Goal: Navigation & Orientation: Find specific page/section

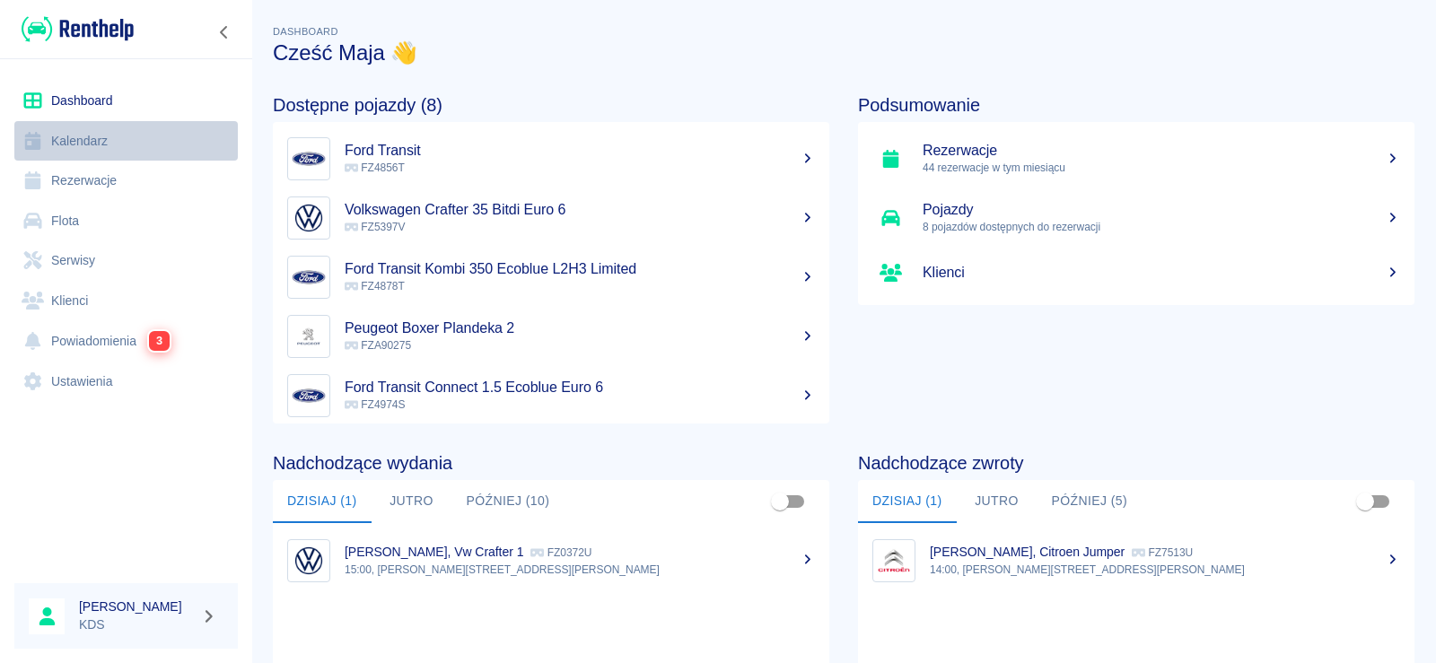
click at [102, 145] on link "Kalendarz" at bounding box center [125, 141] width 223 height 40
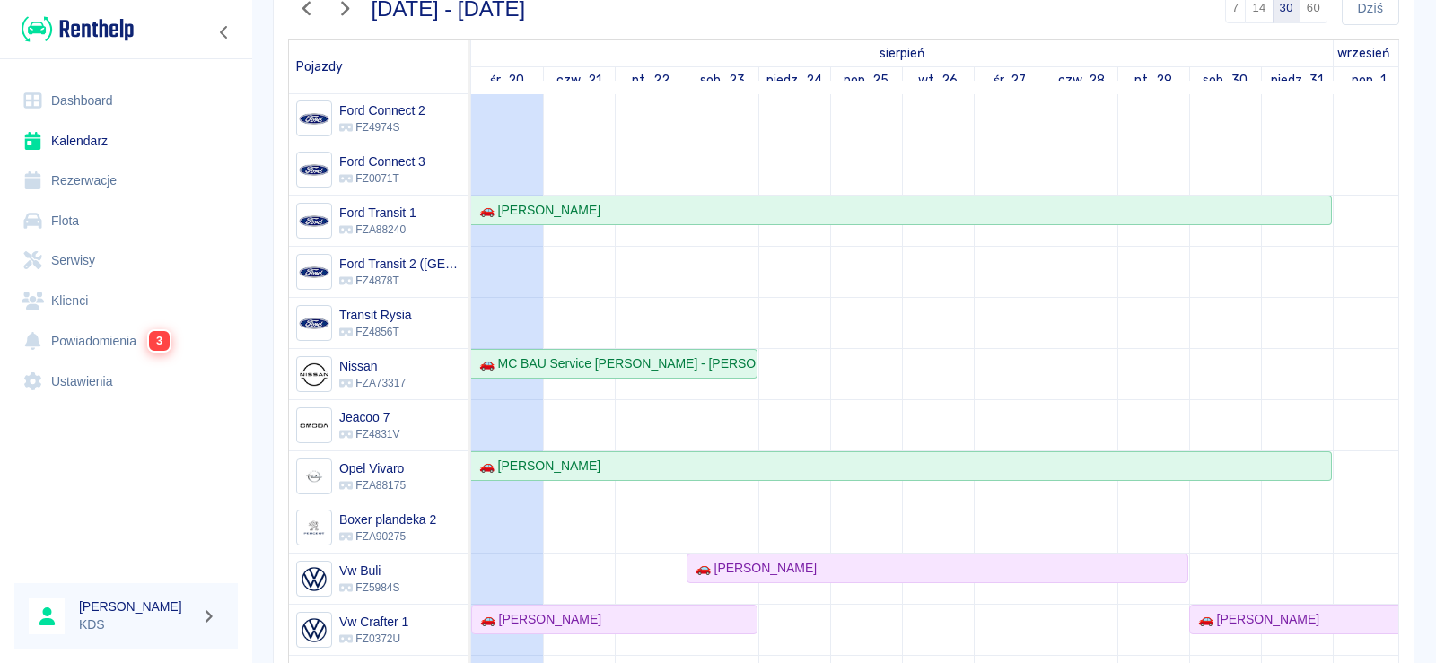
scroll to position [180, 0]
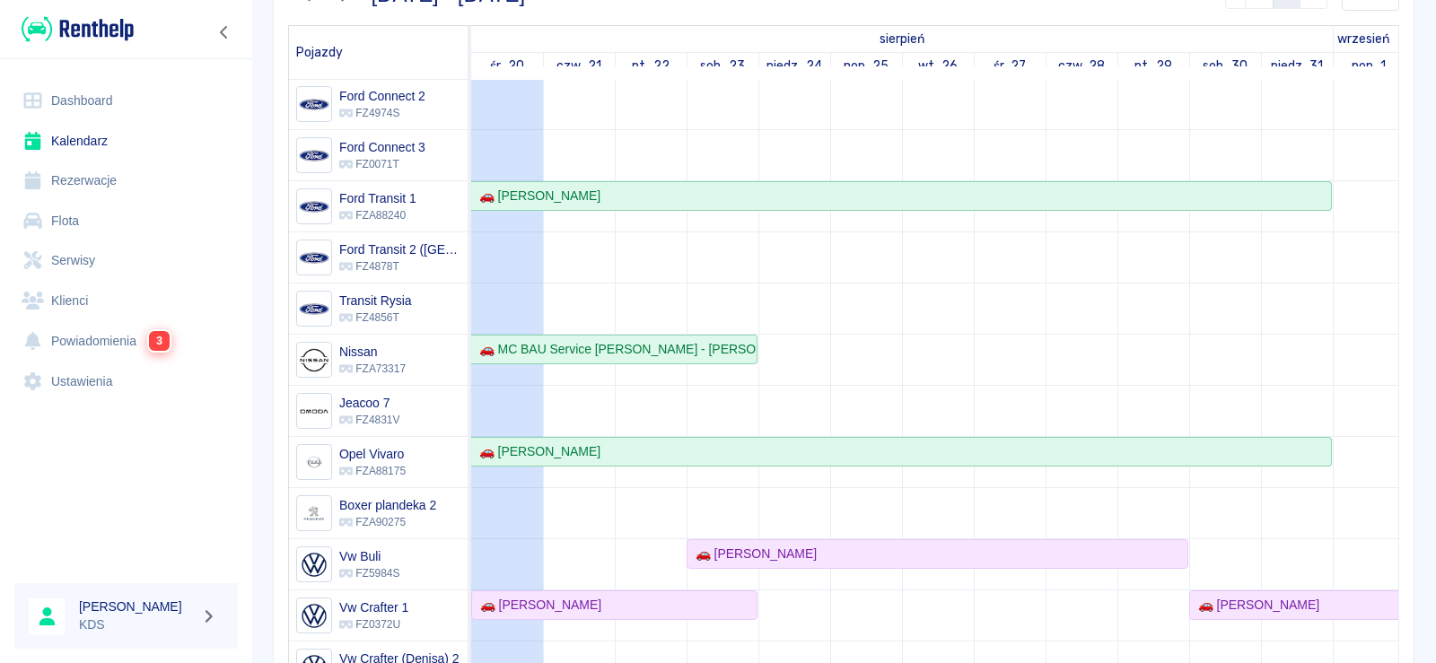
click at [800, 337] on td at bounding box center [794, 304] width 72 height 878
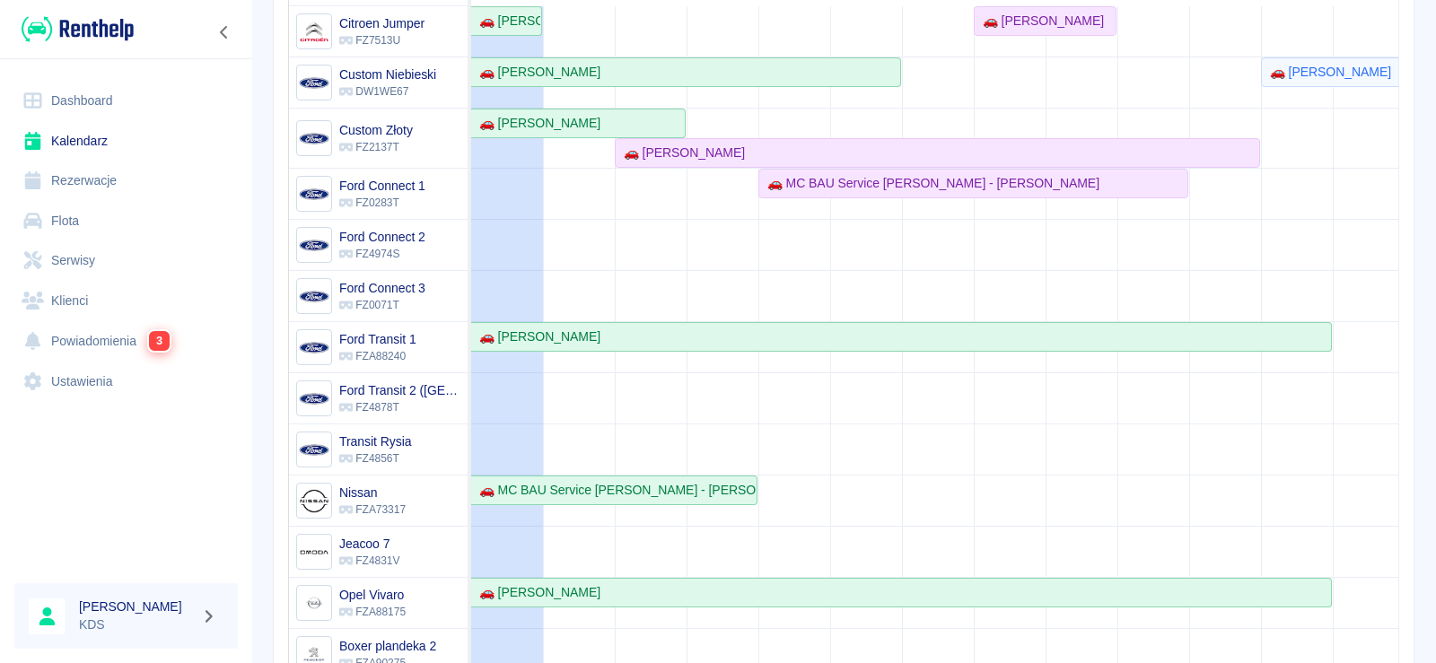
scroll to position [0, 0]
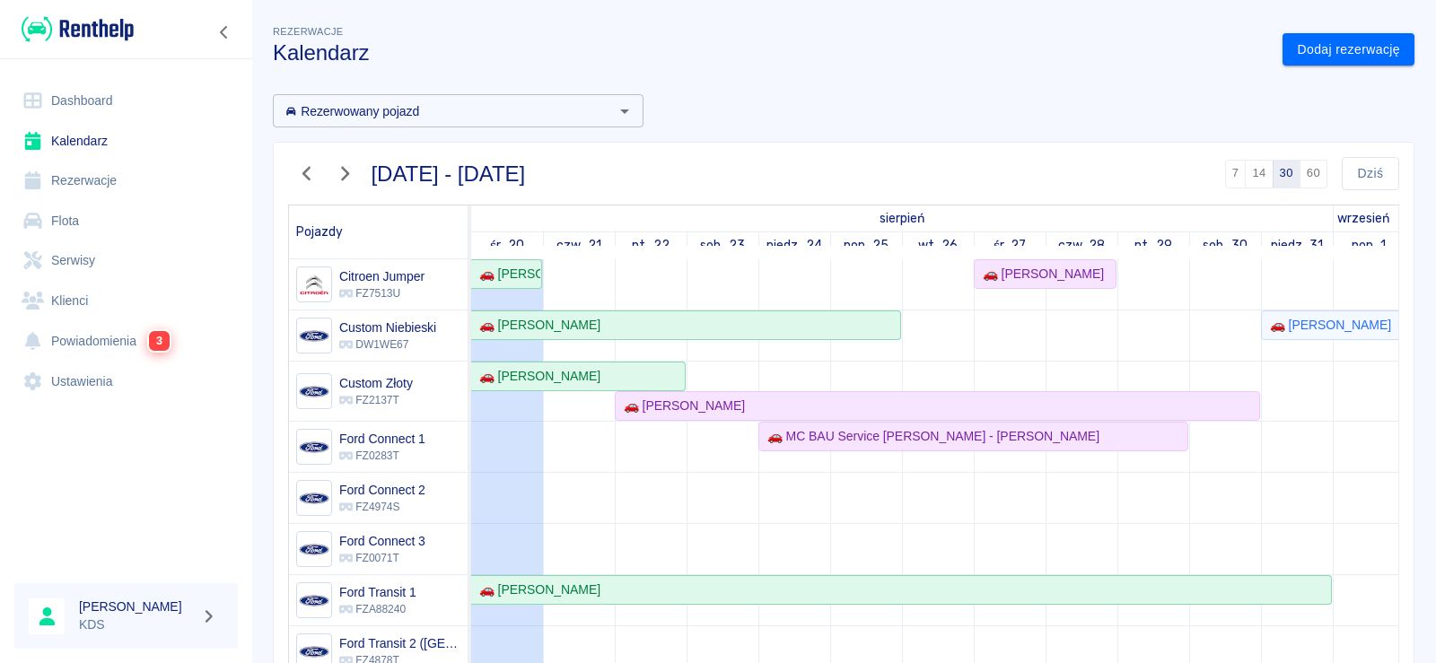
click at [101, 95] on link "Dashboard" at bounding box center [125, 101] width 223 height 40
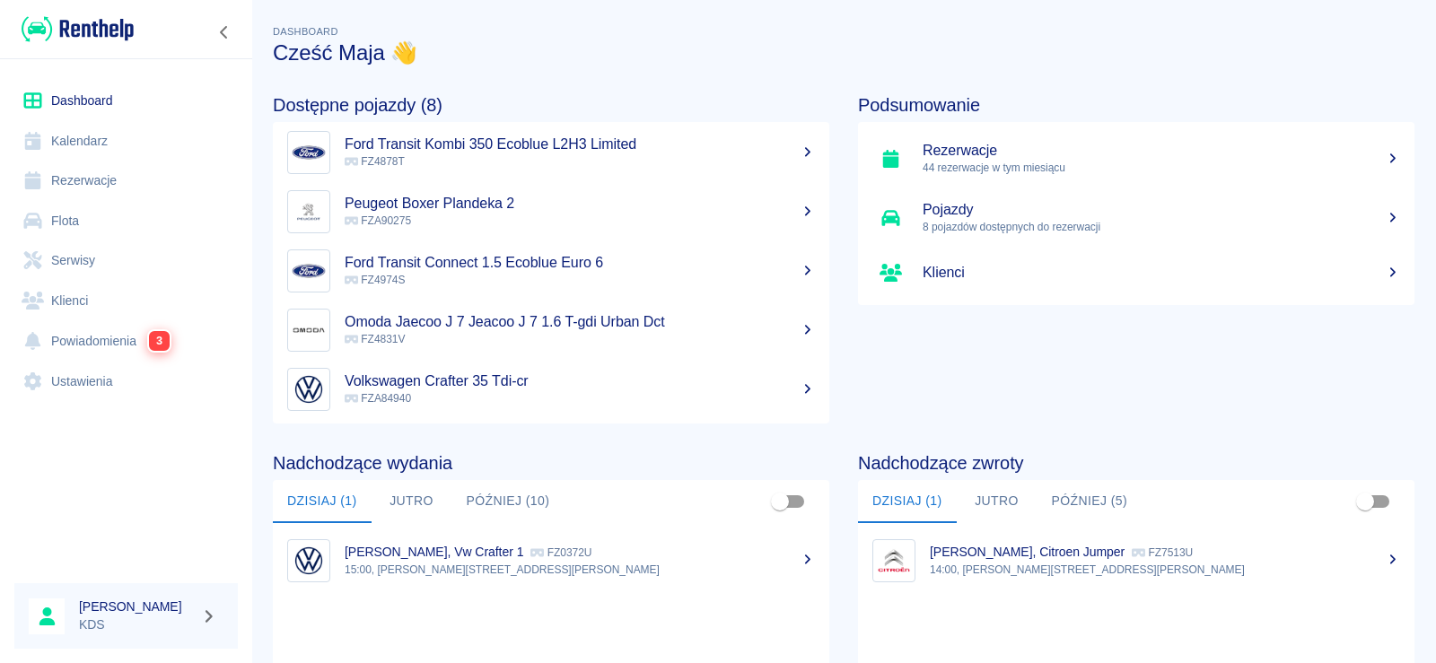
scroll to position [97, 0]
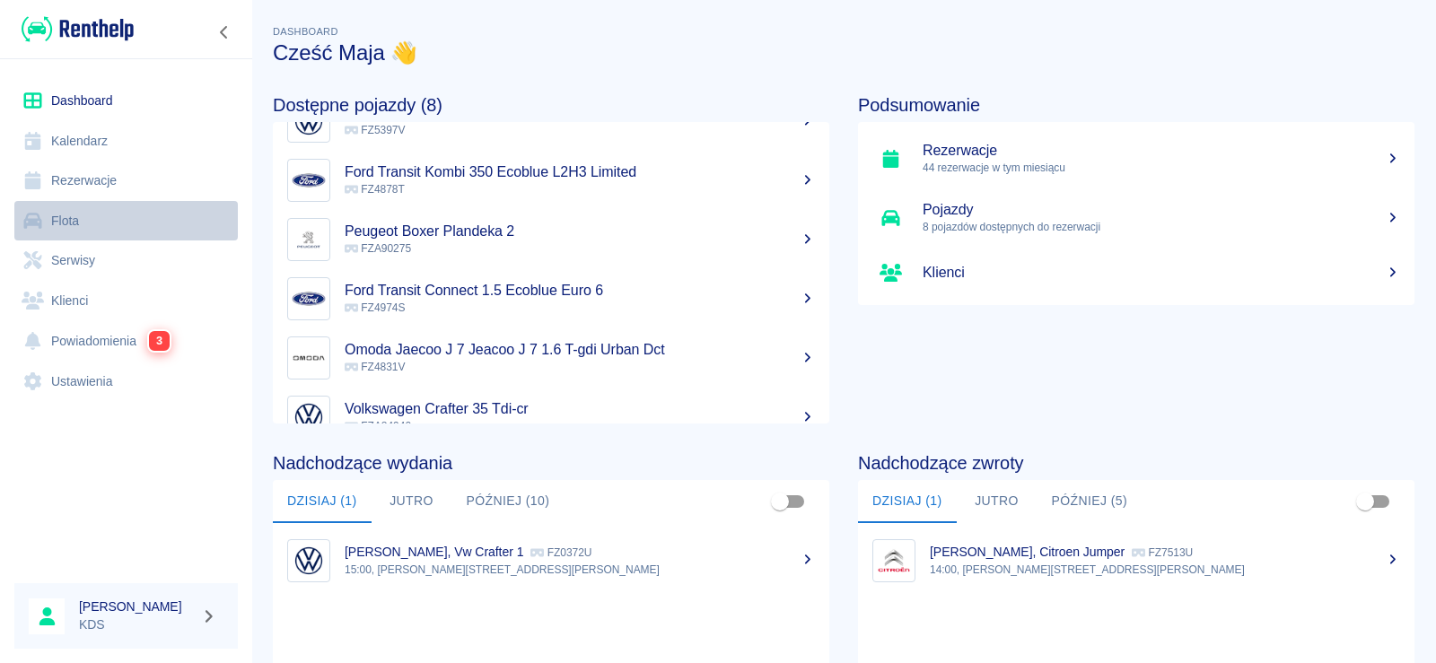
click at [90, 219] on link "Flota" at bounding box center [125, 221] width 223 height 40
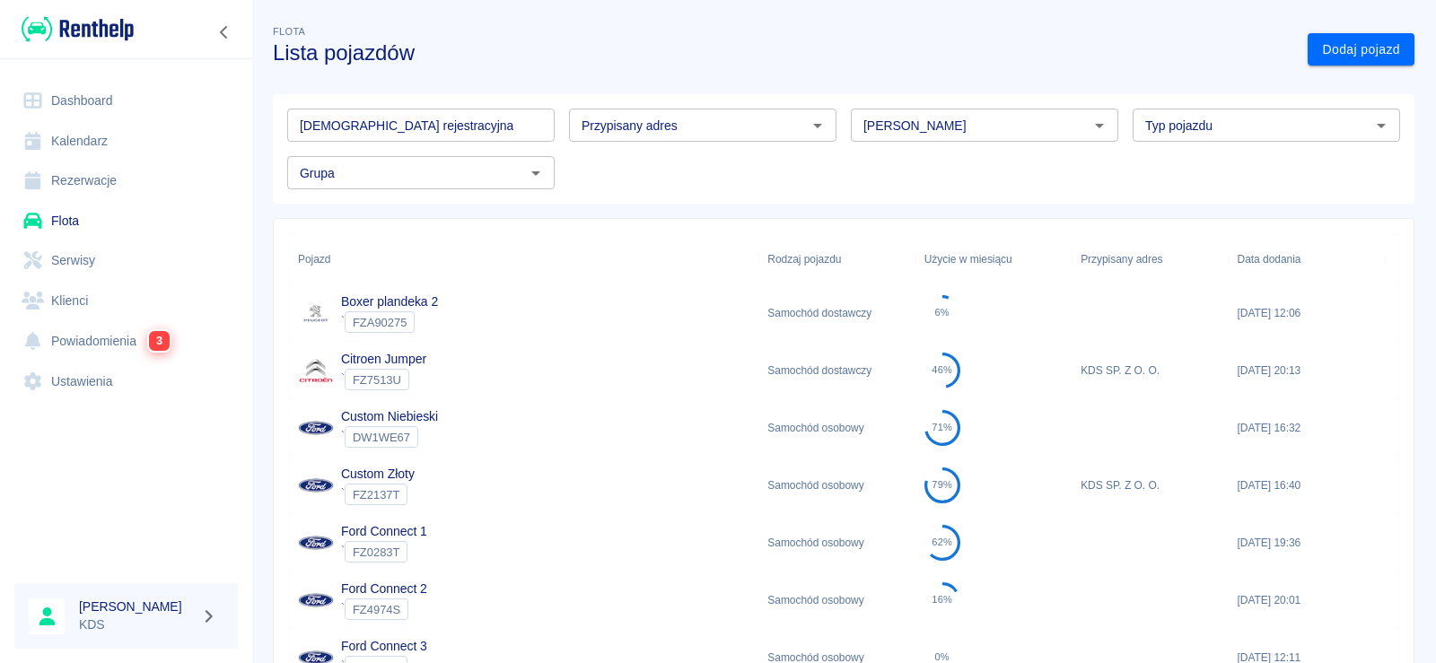
click at [108, 329] on link "Powiadomienia 3" at bounding box center [125, 340] width 223 height 41
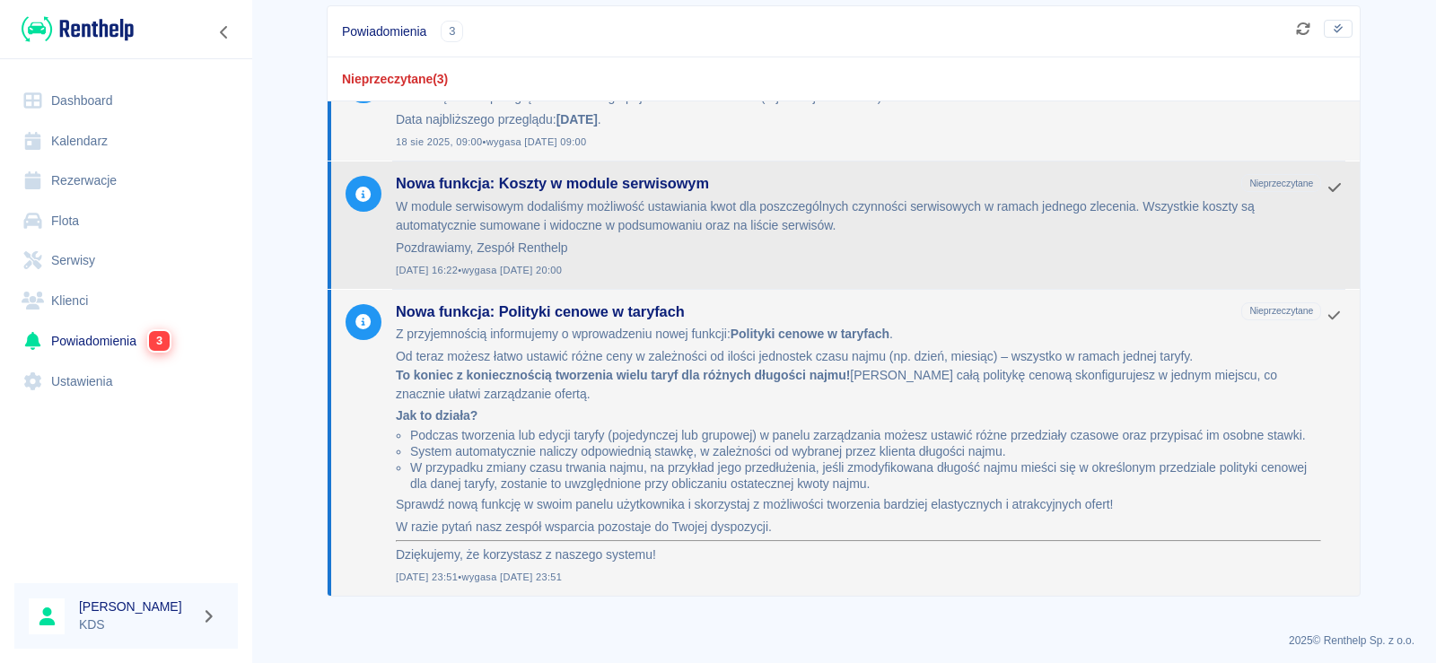
scroll to position [113, 0]
